Goal: Find specific page/section: Find specific page/section

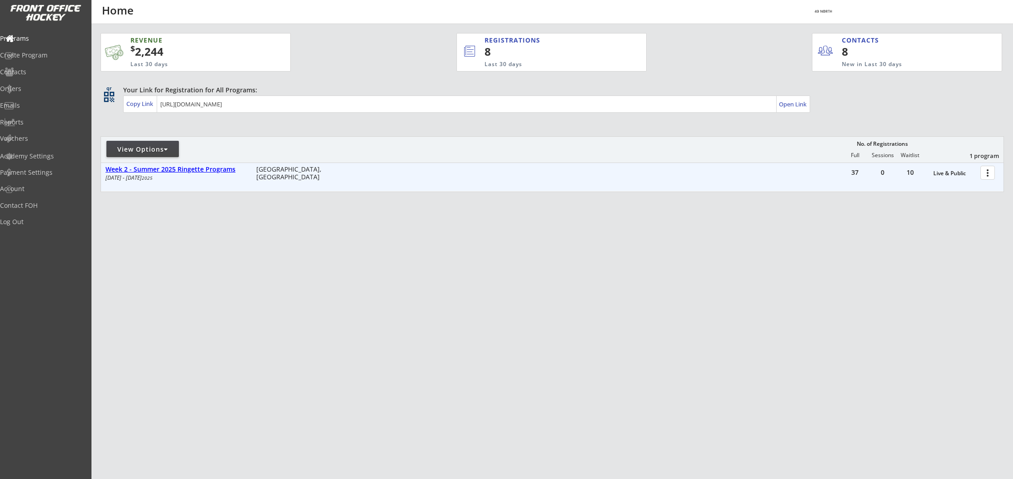
click at [177, 172] on div "Week 2 - Summer 2025 Ringette Programs" at bounding box center [175, 170] width 141 height 8
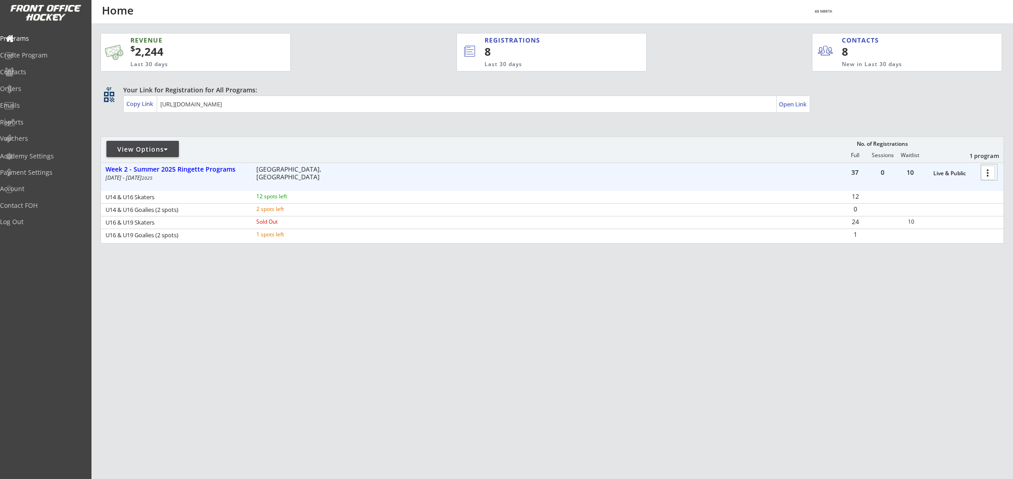
click at [989, 172] on div at bounding box center [989, 172] width 16 height 16
click at [954, 187] on div "Program Roster" at bounding box center [955, 188] width 65 height 6
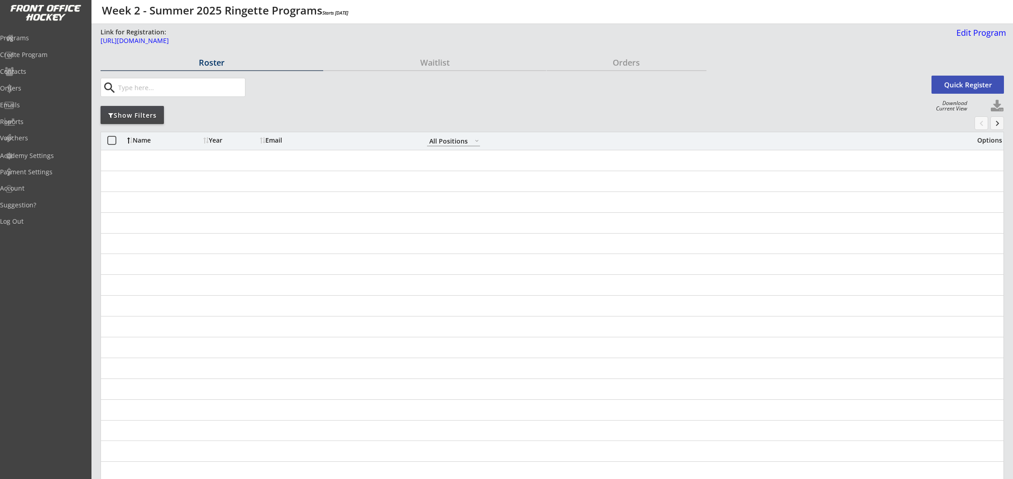
select select ""All Positions""
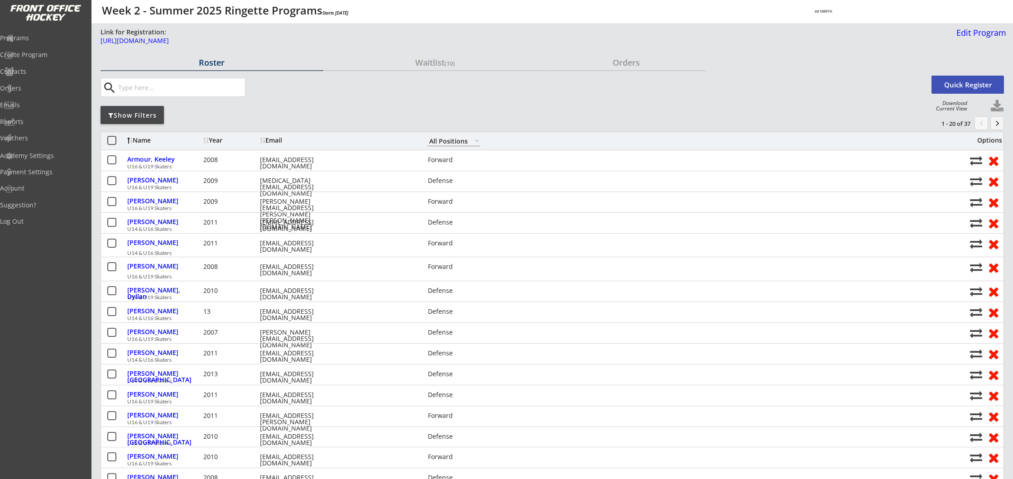
click at [165, 88] on input "input" at bounding box center [180, 87] width 129 height 18
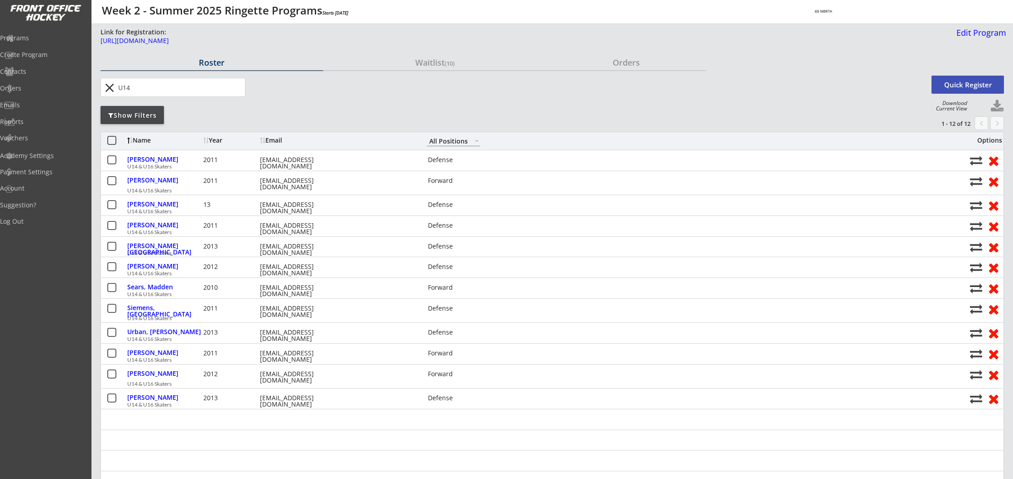
type input "U14"
click at [157, 162] on div "[PERSON_NAME]" at bounding box center [164, 159] width 74 height 6
select select ""Defense""
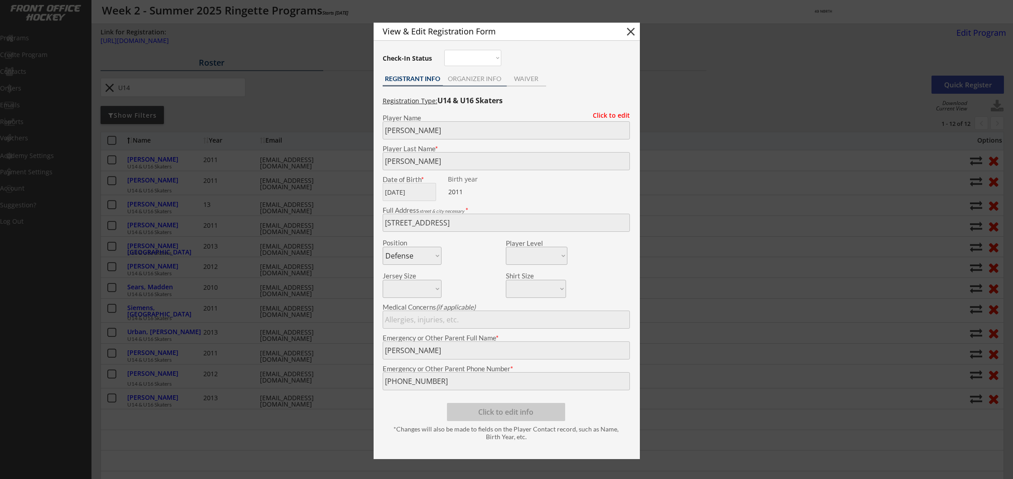
click at [475, 77] on div "ORGANIZER INFO" at bounding box center [475, 79] width 64 height 6
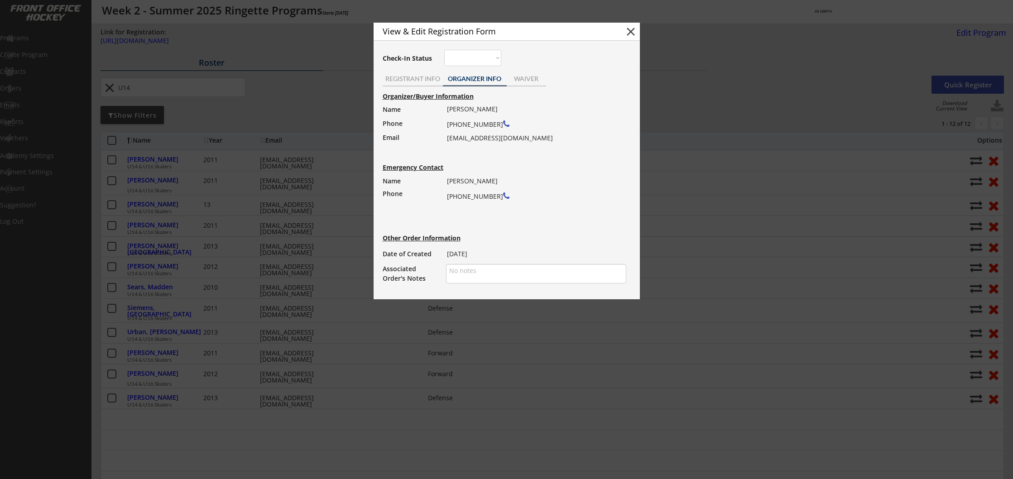
click at [633, 32] on button "close" at bounding box center [631, 32] width 14 height 14
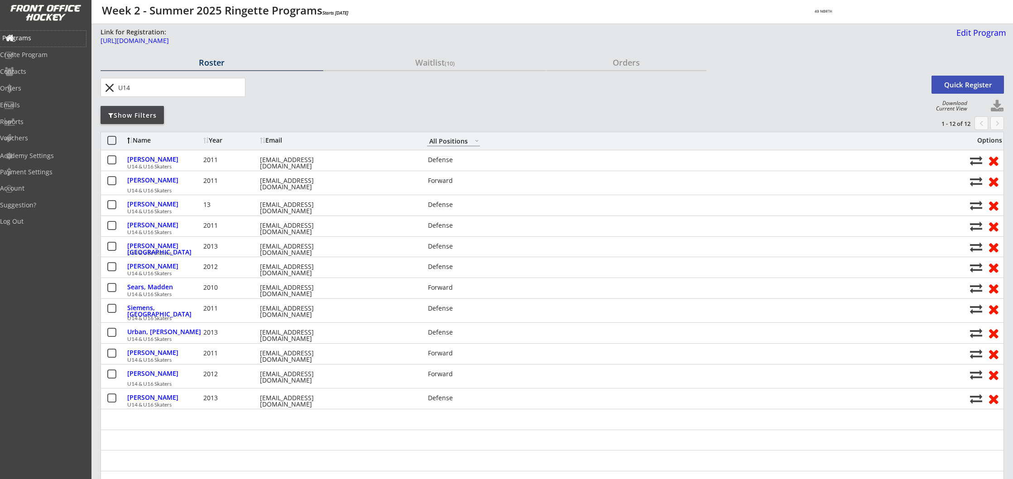
click at [44, 37] on div "Programs" at bounding box center [42, 38] width 81 height 6
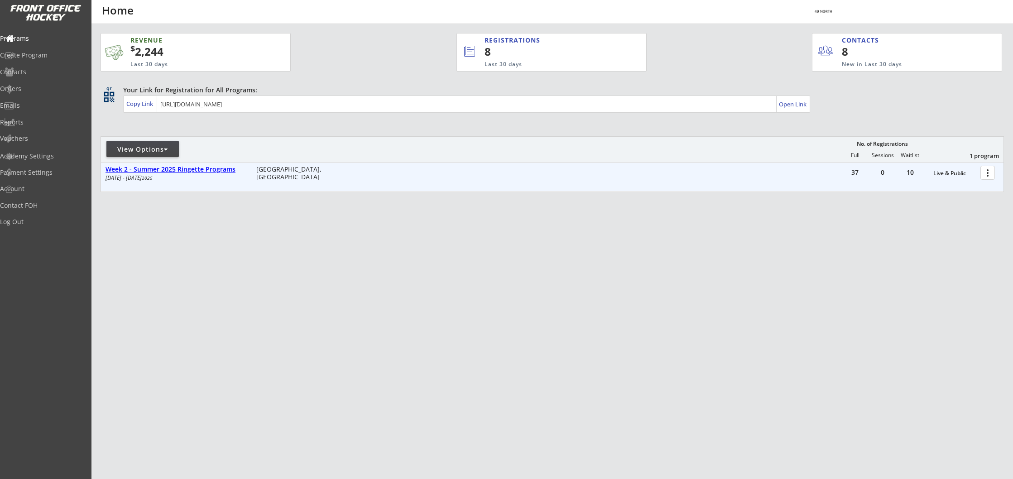
click at [189, 171] on div "Week 2 - Summer 2025 Ringette Programs" at bounding box center [175, 170] width 141 height 8
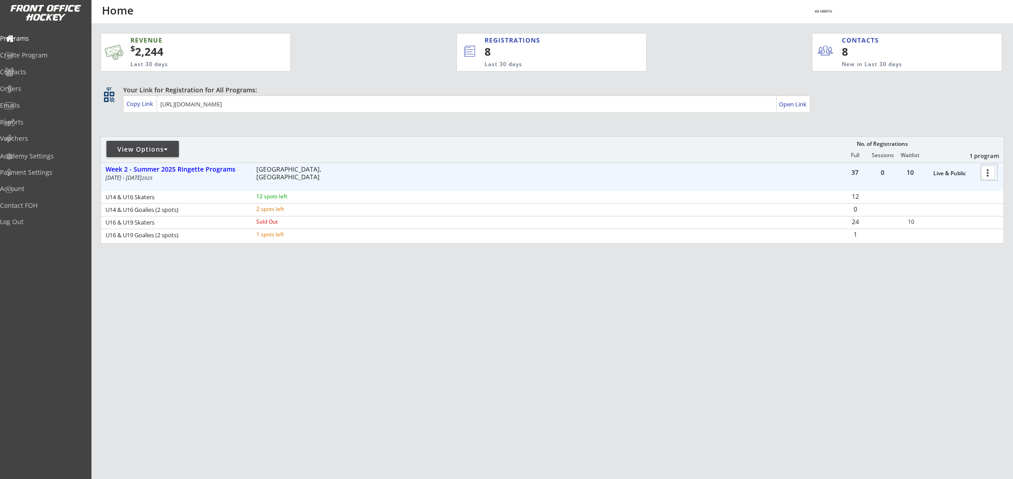
click at [989, 172] on div at bounding box center [989, 172] width 16 height 16
click at [959, 187] on div "Program Roster" at bounding box center [955, 188] width 65 height 6
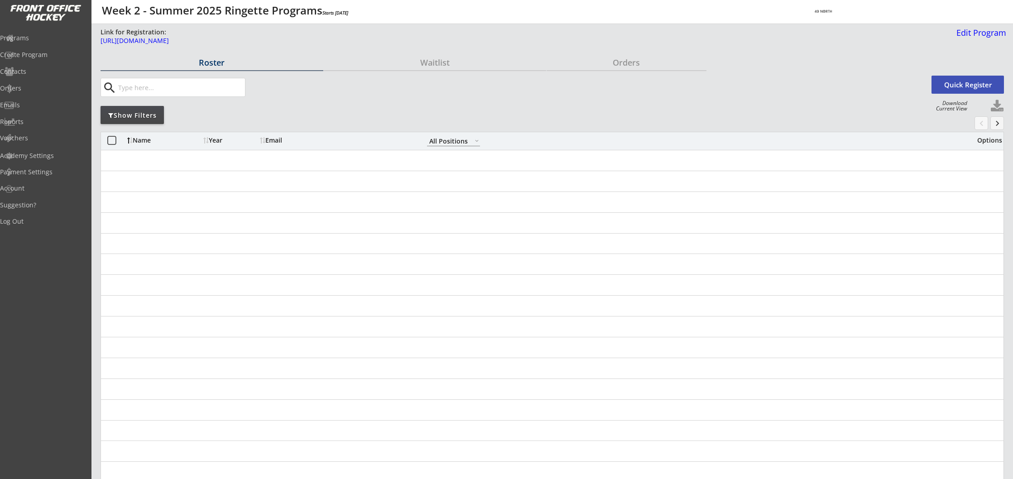
select select ""All Positions""
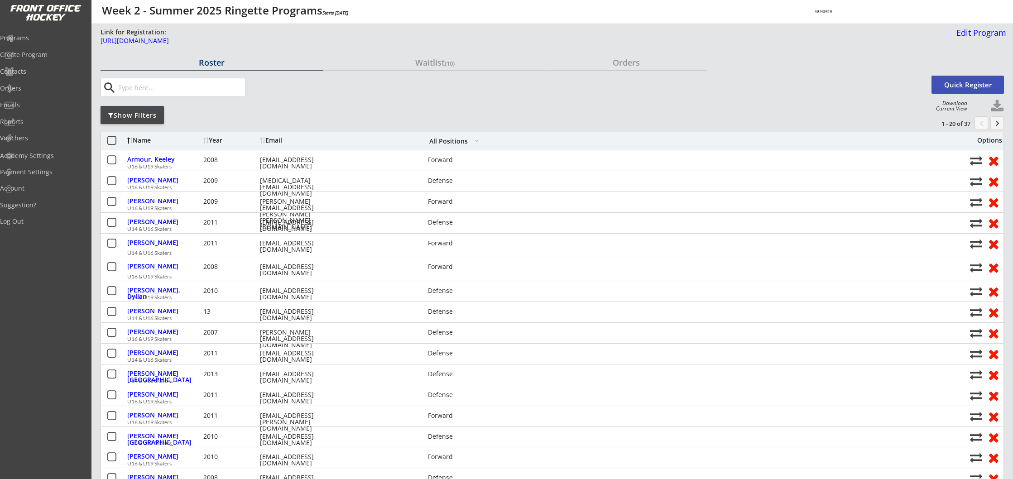
click at [140, 88] on input "input" at bounding box center [180, 87] width 129 height 18
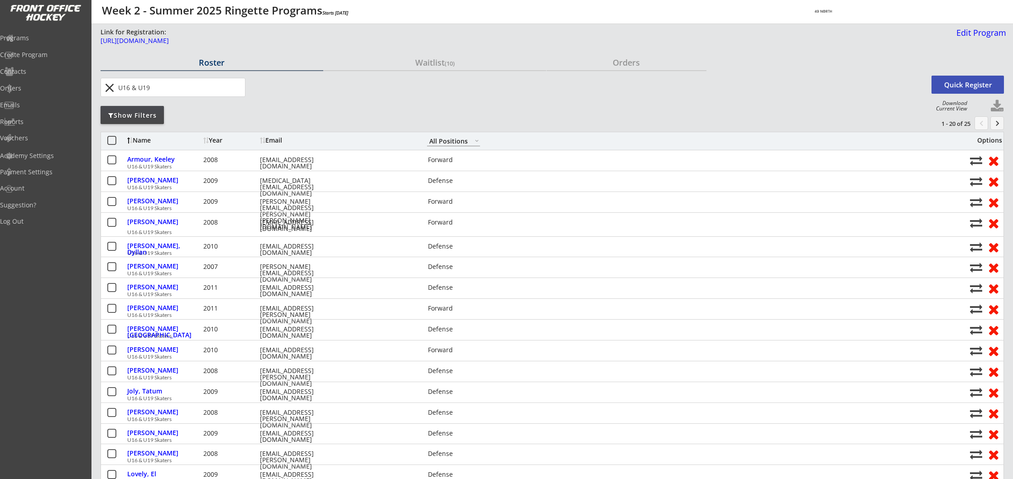
type input "U16 & U19"
click at [996, 122] on button "keyboard_arrow_right" at bounding box center [997, 123] width 14 height 14
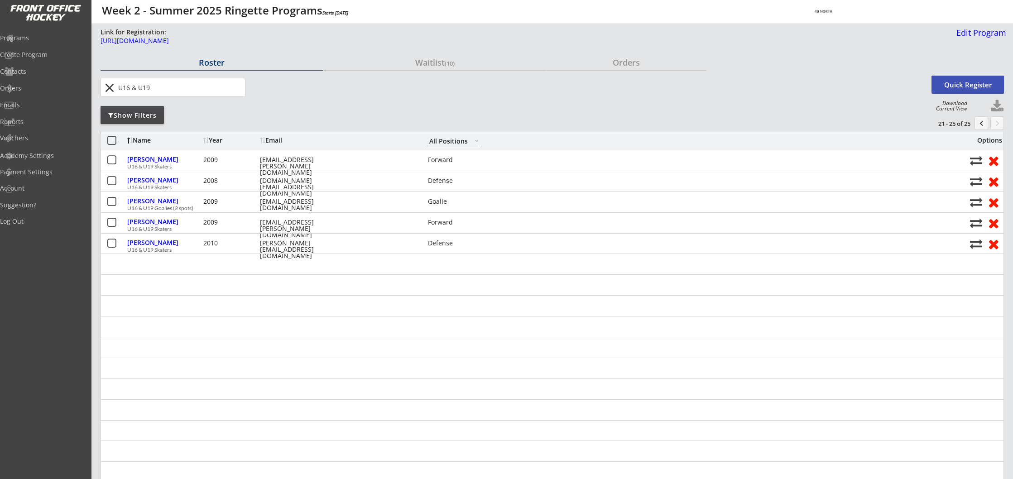
click at [980, 122] on button "chevron_left" at bounding box center [981, 123] width 14 height 14
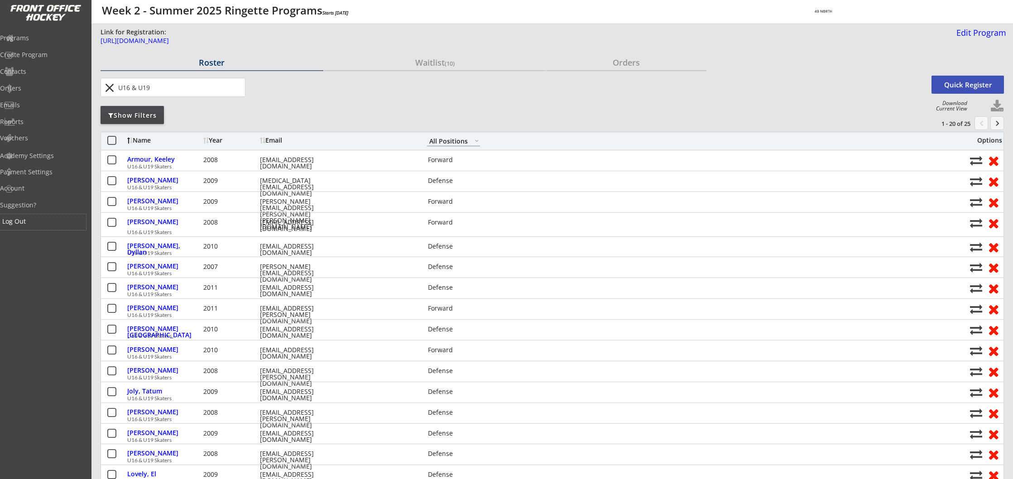
click at [38, 223] on div "Log Out" at bounding box center [42, 221] width 81 height 6
